Goal: Obtain resource: Obtain resource

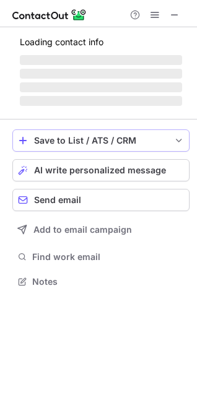
scroll to position [280, 197]
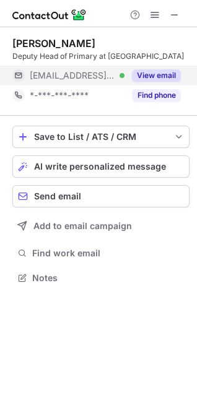
click at [152, 82] on button "View email" at bounding box center [156, 75] width 49 height 12
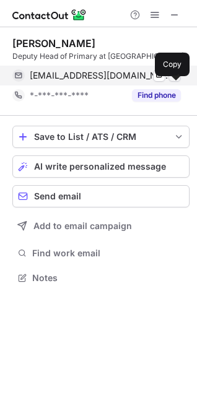
click at [173, 81] on span at bounding box center [175, 76] width 10 height 10
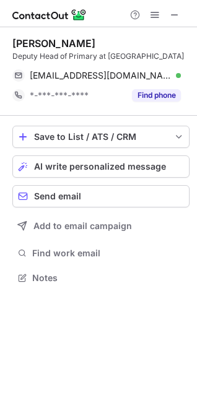
drag, startPoint x: 176, startPoint y: 13, endPoint x: 28, endPoint y: 7, distance: 148.1
click at [176, 12] on span at bounding box center [175, 15] width 10 height 10
